Goal: Find specific page/section: Find specific page/section

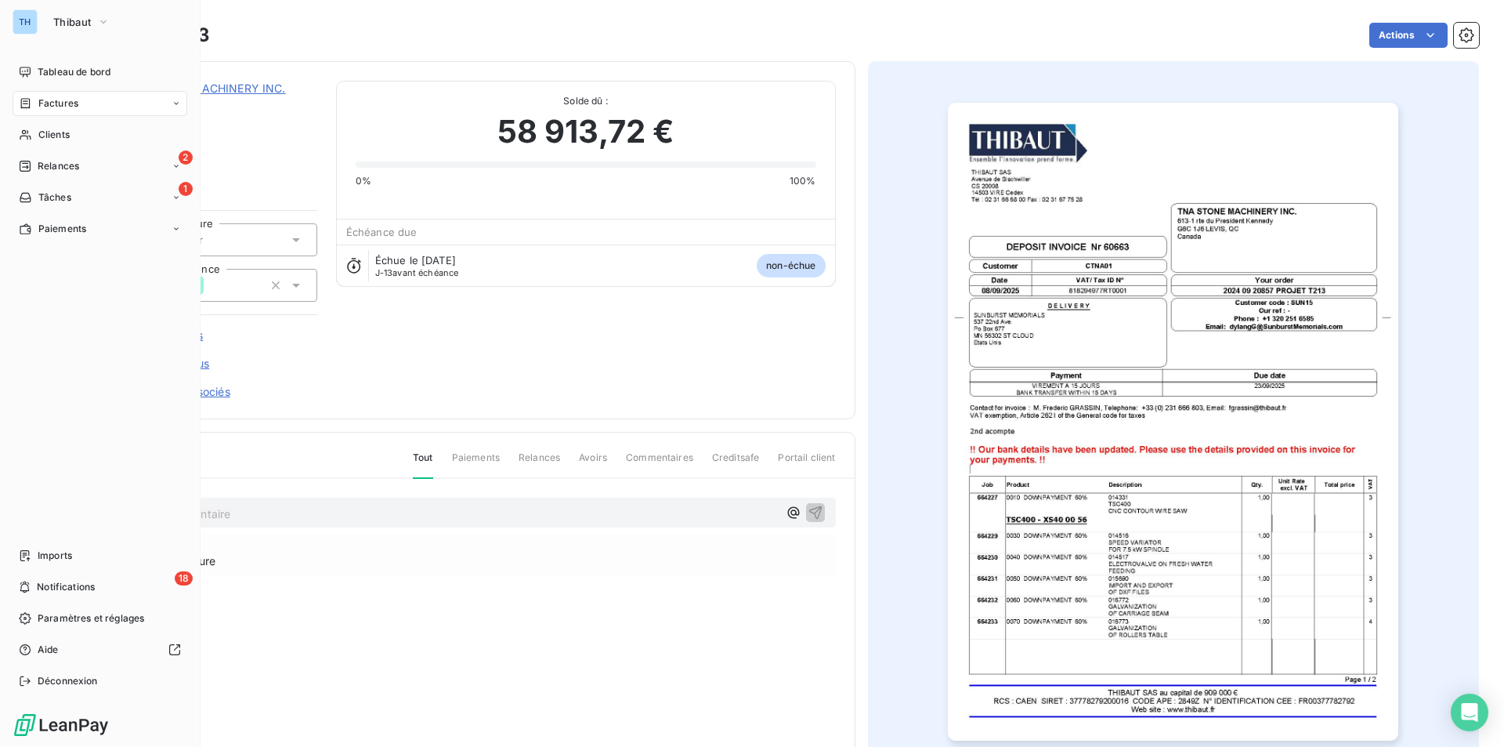
click at [67, 103] on span "Factures" at bounding box center [58, 103] width 40 height 14
click at [58, 100] on span "Factures" at bounding box center [58, 103] width 40 height 14
click at [59, 134] on span "Factures" at bounding box center [58, 135] width 40 height 14
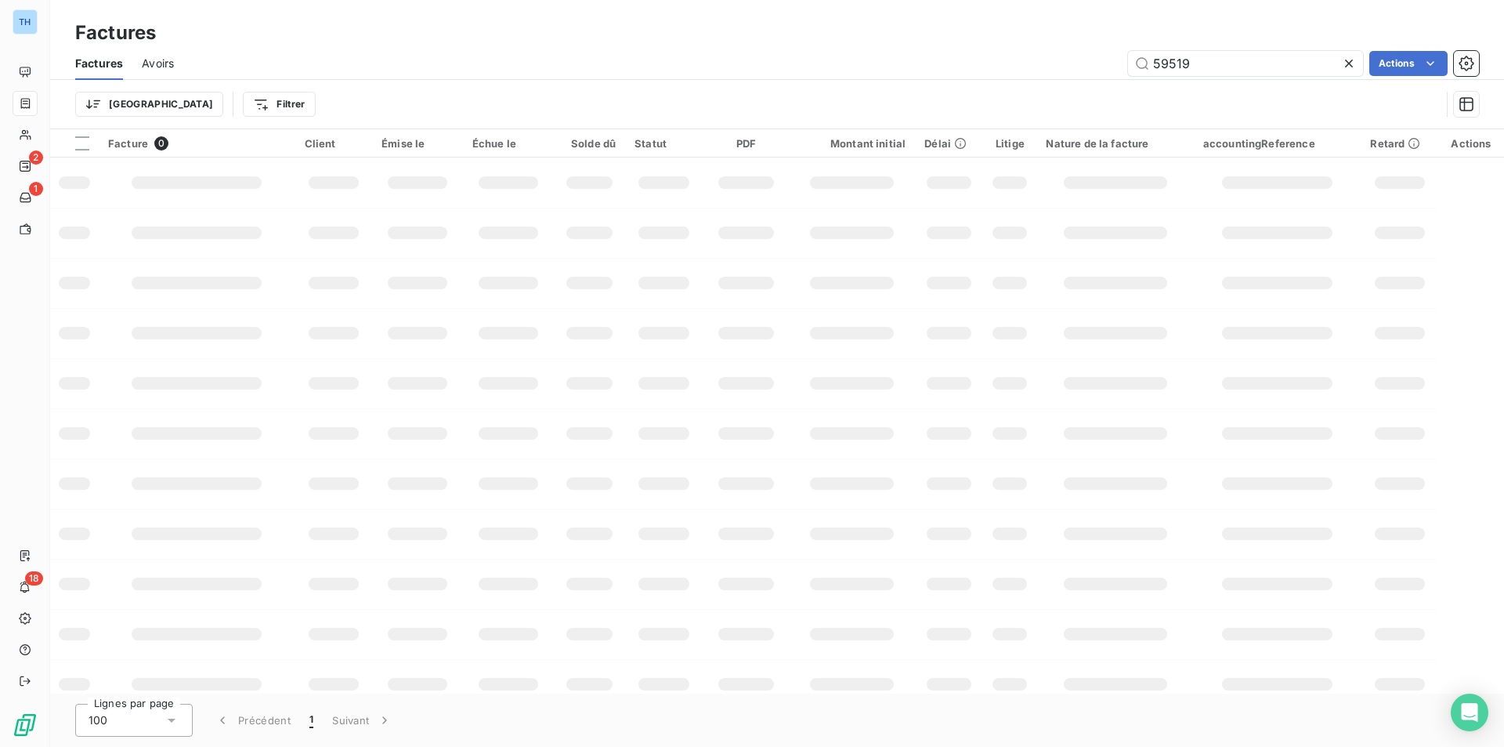
click at [1057, 60] on div "59519 Actions" at bounding box center [836, 63] width 1286 height 25
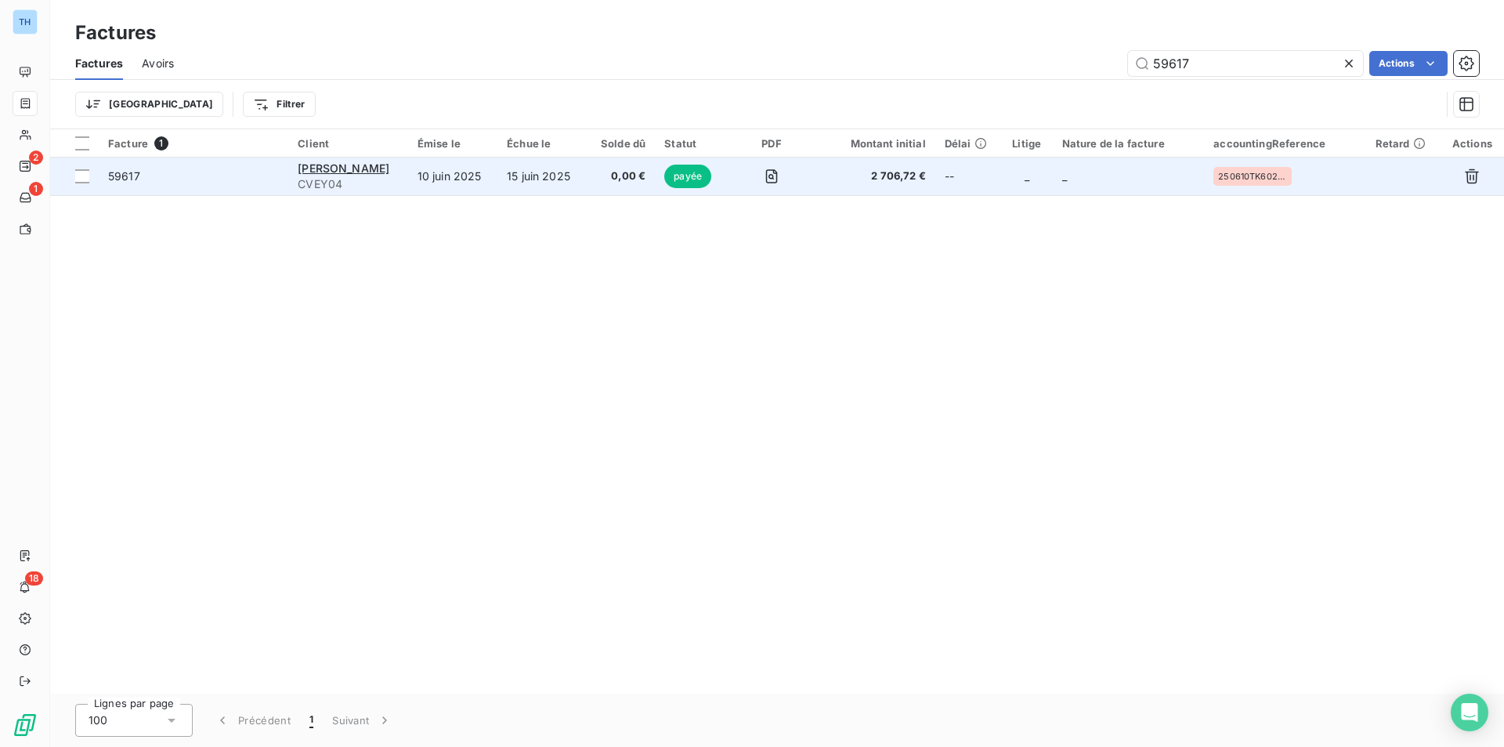
type input "59617"
click at [552, 183] on td "15 juin 2025" at bounding box center [541, 176] width 89 height 38
